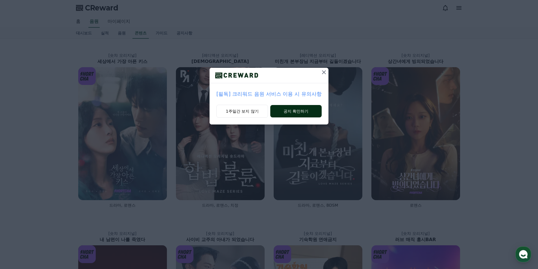
click at [289, 115] on button "공지 확인하기" at bounding box center [295, 111] width 51 height 12
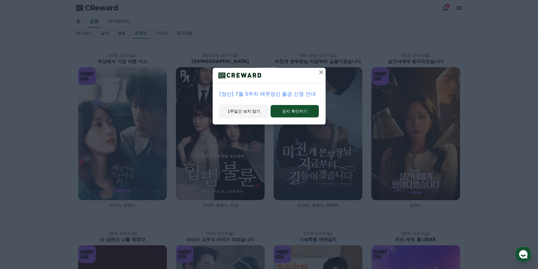
click at [246, 112] on button "1주일간 보지 않기" at bounding box center [244, 111] width 49 height 13
